Goal: Transaction & Acquisition: Purchase product/service

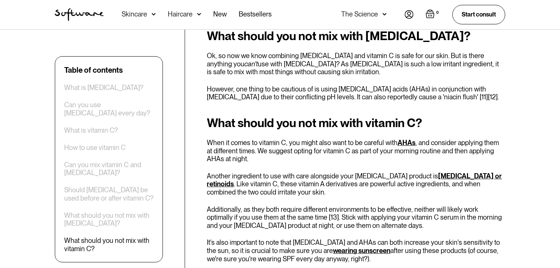
scroll to position [1602, 0]
